Goal: Transaction & Acquisition: Book appointment/travel/reservation

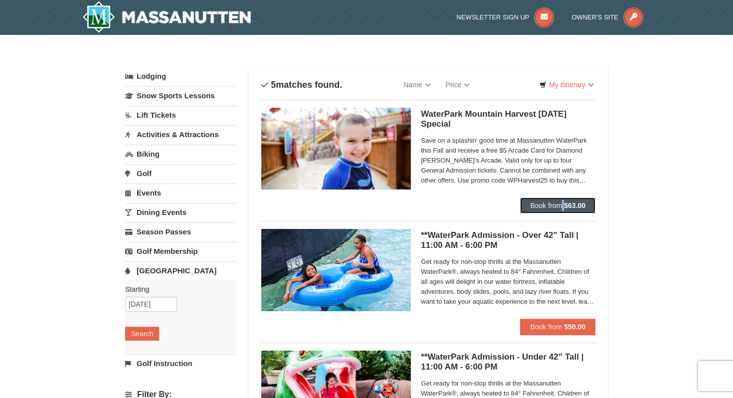
click at [537, 210] on button "Book from $63.00" at bounding box center [557, 205] width 75 height 16
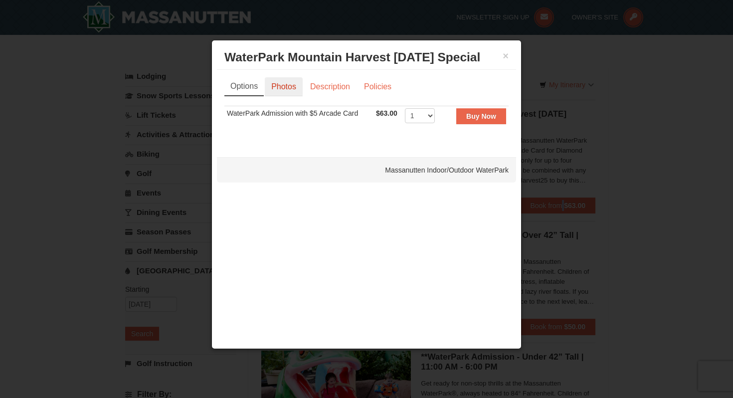
click at [287, 87] on link "Photos" at bounding box center [284, 86] width 38 height 19
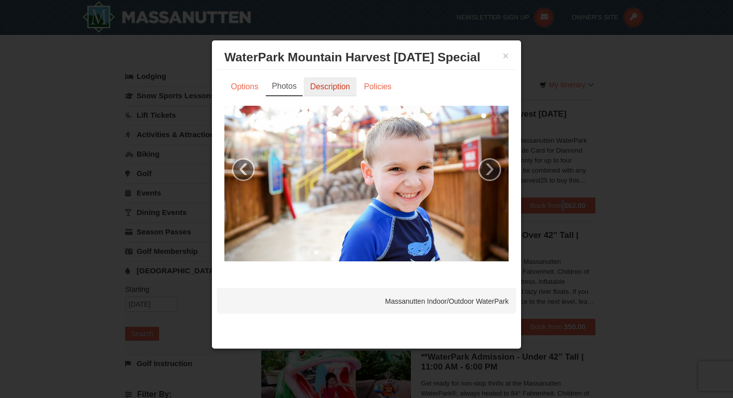
click at [332, 88] on link "Description" at bounding box center [330, 86] width 53 height 19
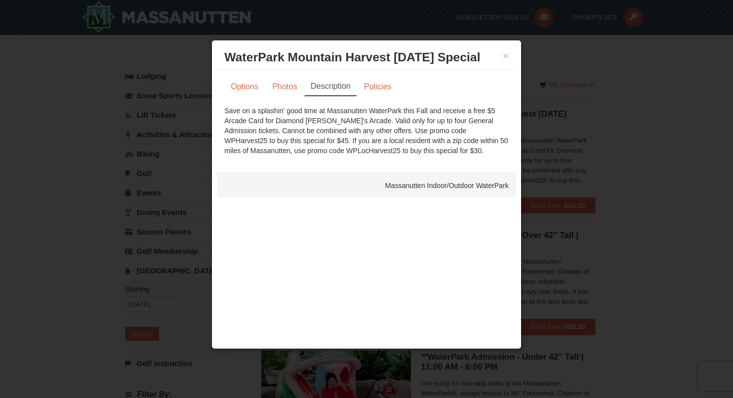
click at [432, 135] on div "Save on a splashin' good time at Massanutten WaterPark this Fall and receive a …" at bounding box center [366, 131] width 284 height 50
copy div "WPHarvest25"
click at [506, 58] on button "×" at bounding box center [506, 56] width 6 height 10
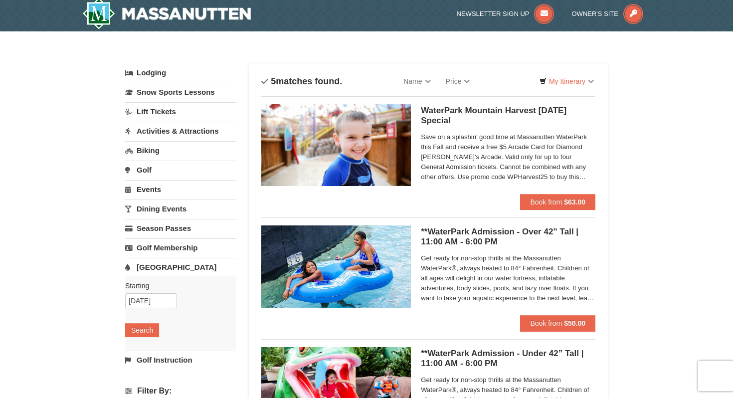
scroll to position [5, 0]
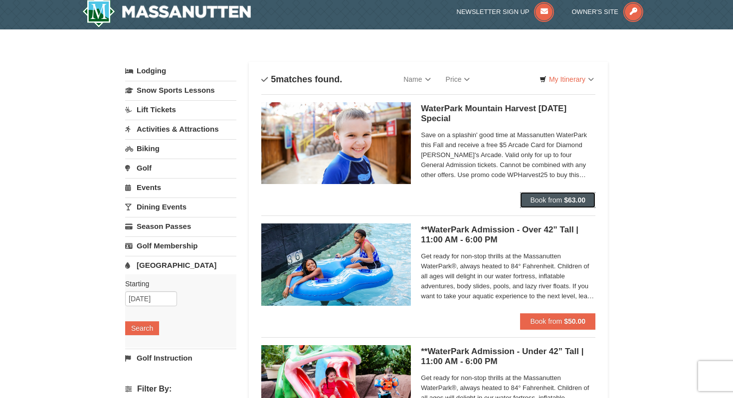
click at [550, 196] on span "Book from" at bounding box center [546, 200] width 32 height 8
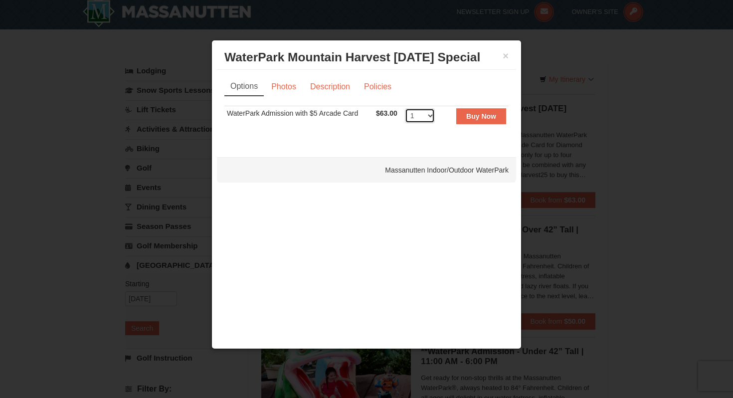
click at [432, 117] on select "1 2 3 4 5 6 7 8 9 10 11 12 13 14 15 16 17 18 19 20 21 22" at bounding box center [420, 115] width 30 height 15
select select "4"
click at [405, 108] on select "1 2 3 4 5 6 7 8 9 10 11 12 13 14 15 16 17 18 19 20 21 22" at bounding box center [420, 115] width 30 height 15
click at [477, 120] on button "Buy Now" at bounding box center [481, 116] width 50 height 16
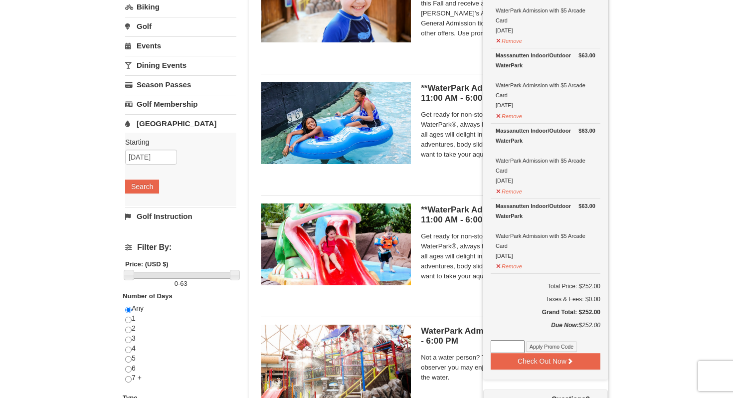
scroll to position [179, 0]
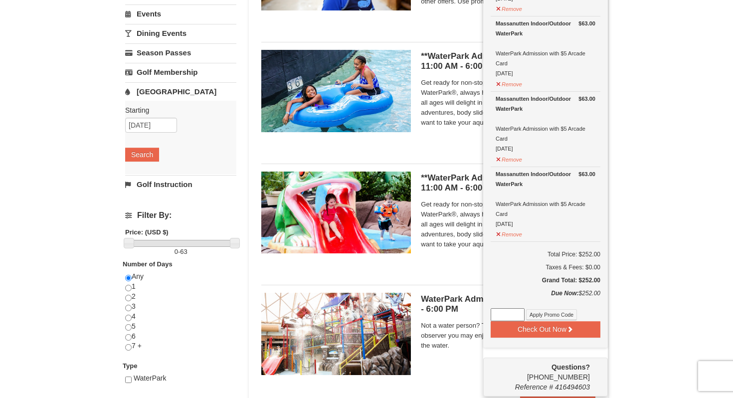
click at [516, 315] on input at bounding box center [508, 314] width 34 height 13
paste input "WPHarvest25"
type input "WPHarvest25"
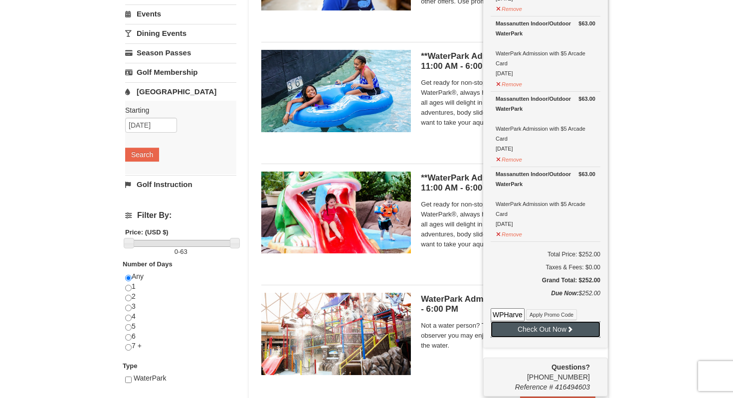
click at [519, 327] on button "Check Out Now" at bounding box center [546, 329] width 110 height 16
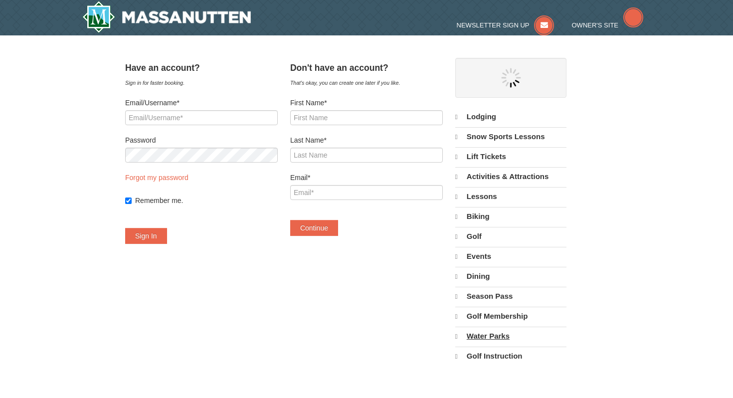
select select "10"
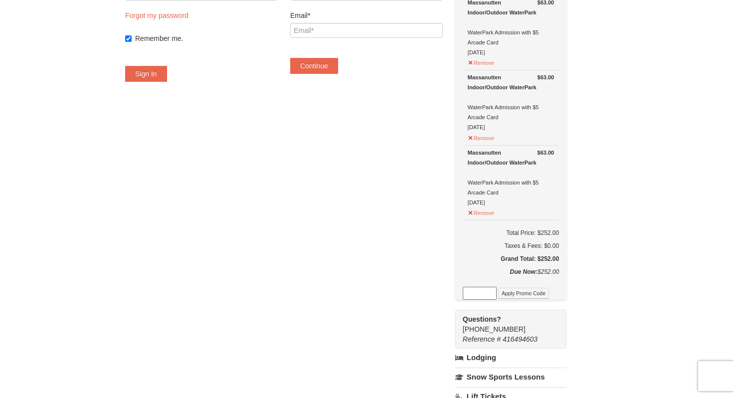
scroll to position [169, 0]
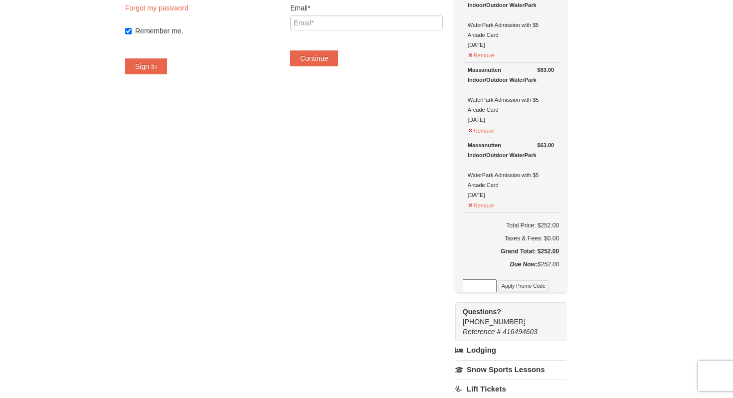
click at [497, 282] on input at bounding box center [480, 285] width 34 height 13
type input "WPHarvest25"
click at [527, 287] on button "Apply Promo Code" at bounding box center [523, 285] width 51 height 11
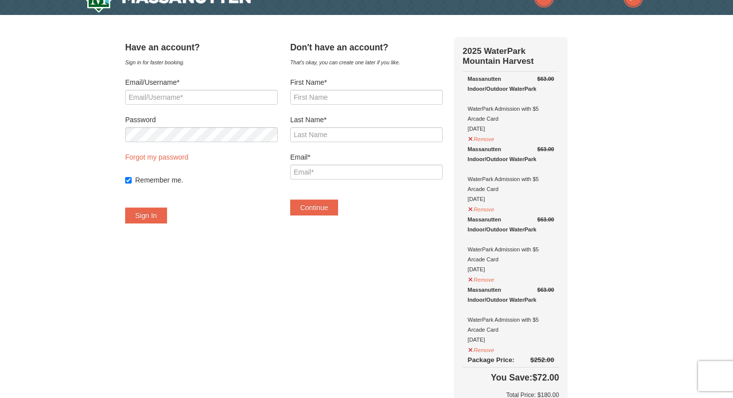
scroll to position [21, 0]
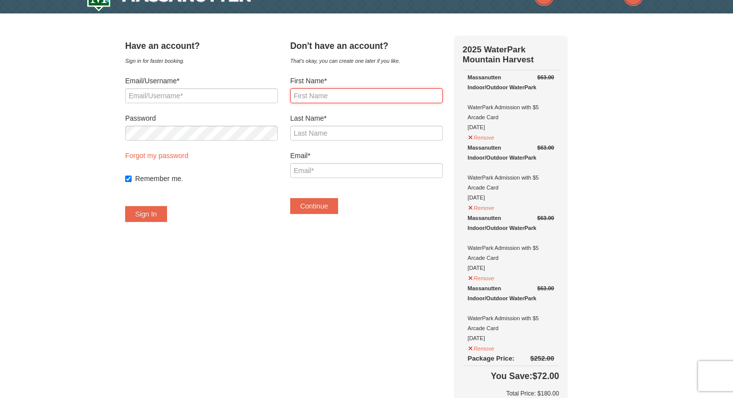
click at [351, 92] on input "First Name*" at bounding box center [366, 95] width 153 height 15
type input "Nancy"
type input "Velasquez"
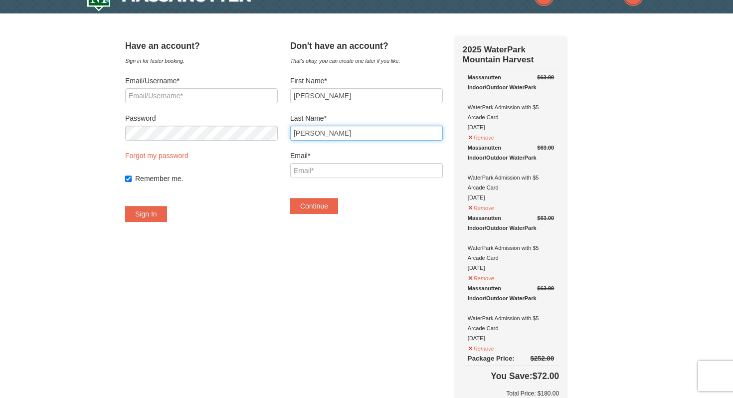
type input "nevelasquez113@gmail.com"
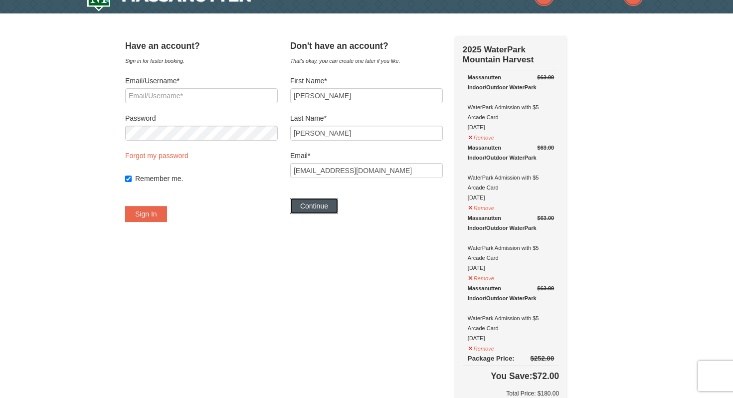
click at [338, 201] on button "Continue" at bounding box center [314, 206] width 48 height 16
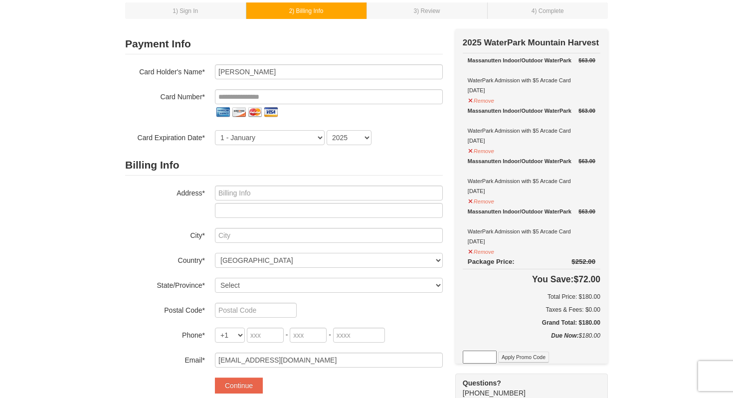
scroll to position [56, 0]
